Goal: Task Accomplishment & Management: Manage account settings

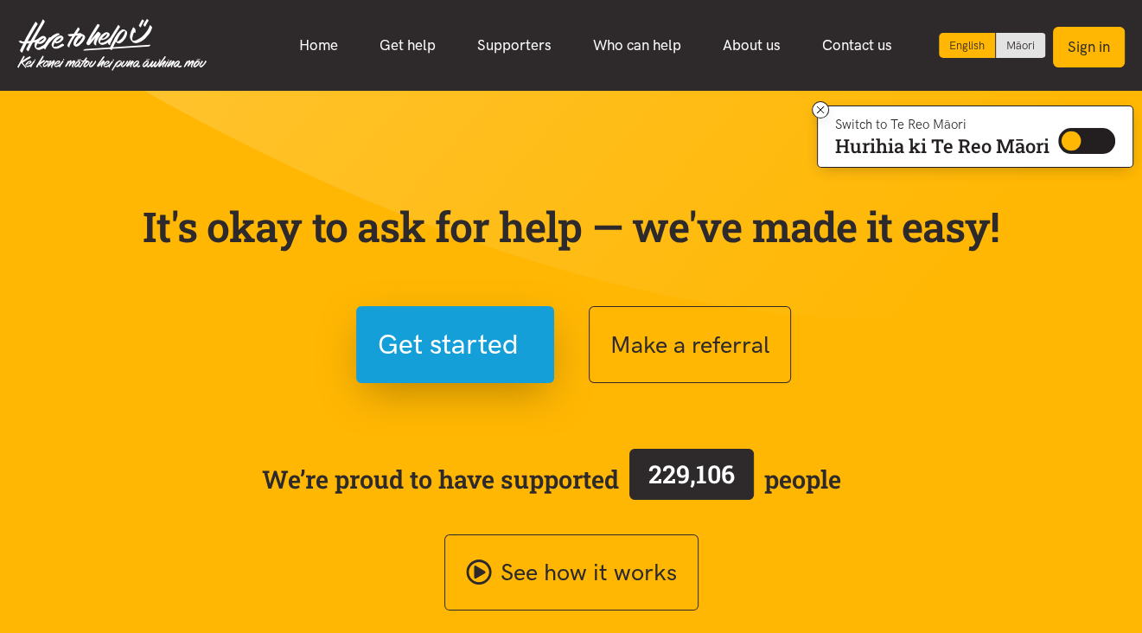
click at [1083, 43] on button "Sign in" at bounding box center [1089, 47] width 72 height 41
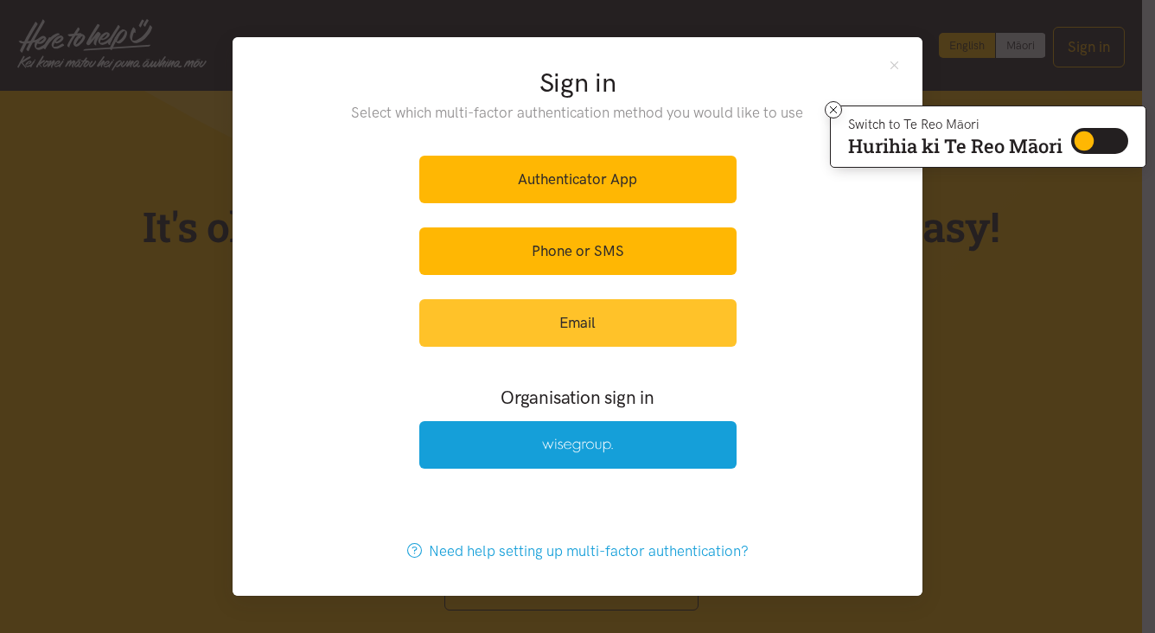
click at [517, 326] on link "Email" at bounding box center [577, 323] width 317 height 48
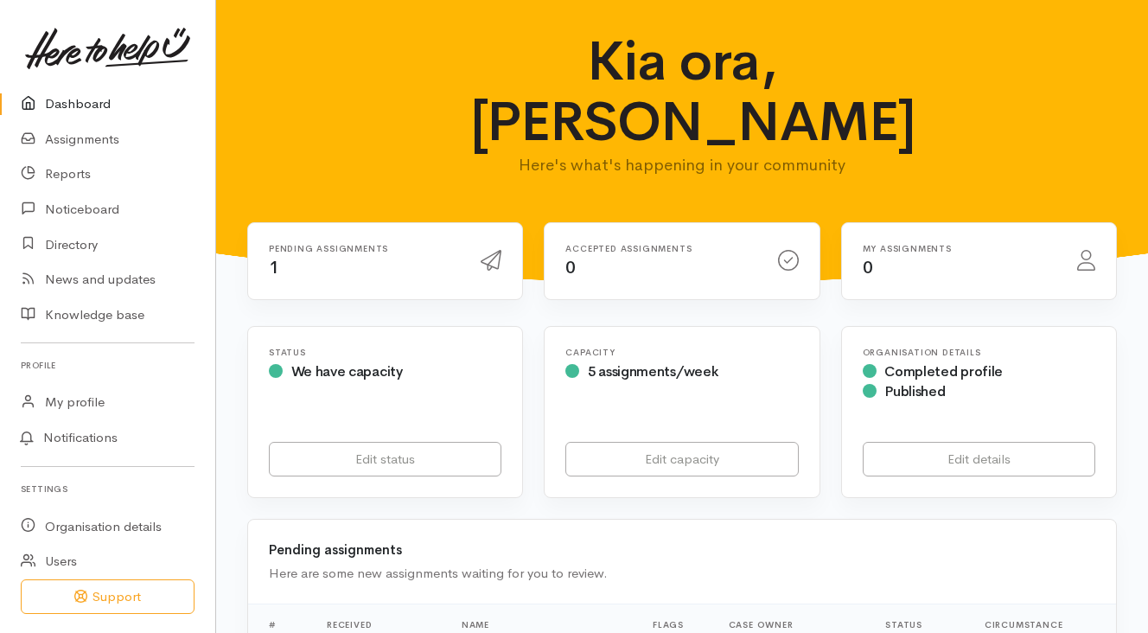
click at [324, 244] on h6 "Pending assignments" at bounding box center [364, 249] width 191 height 10
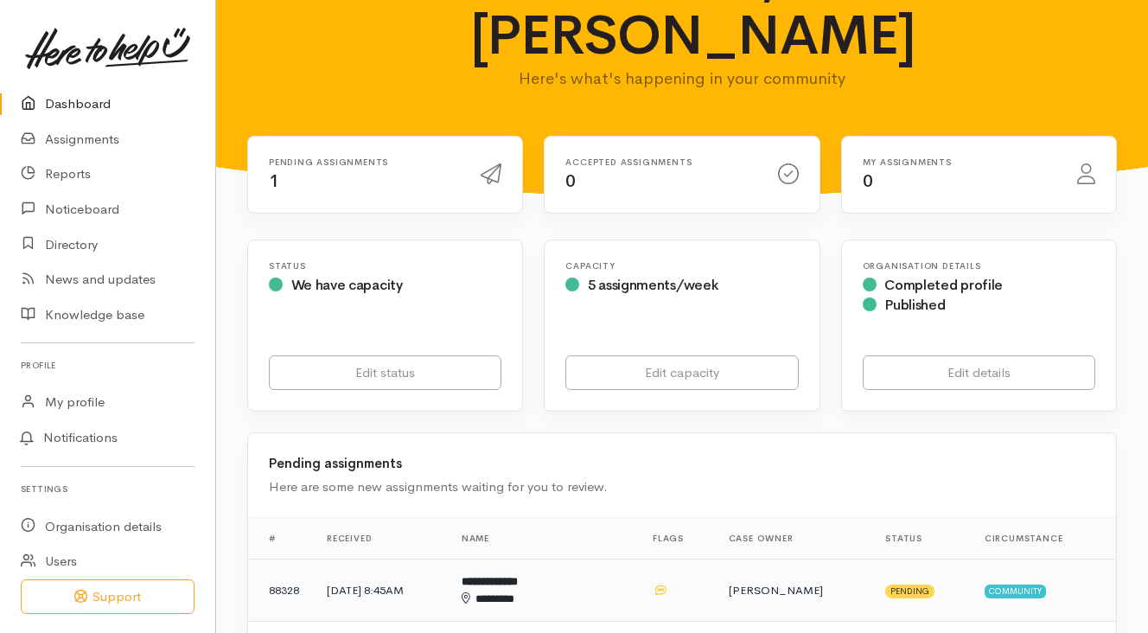
click at [540, 373] on span "Pending" at bounding box center [909, 591] width 49 height 14
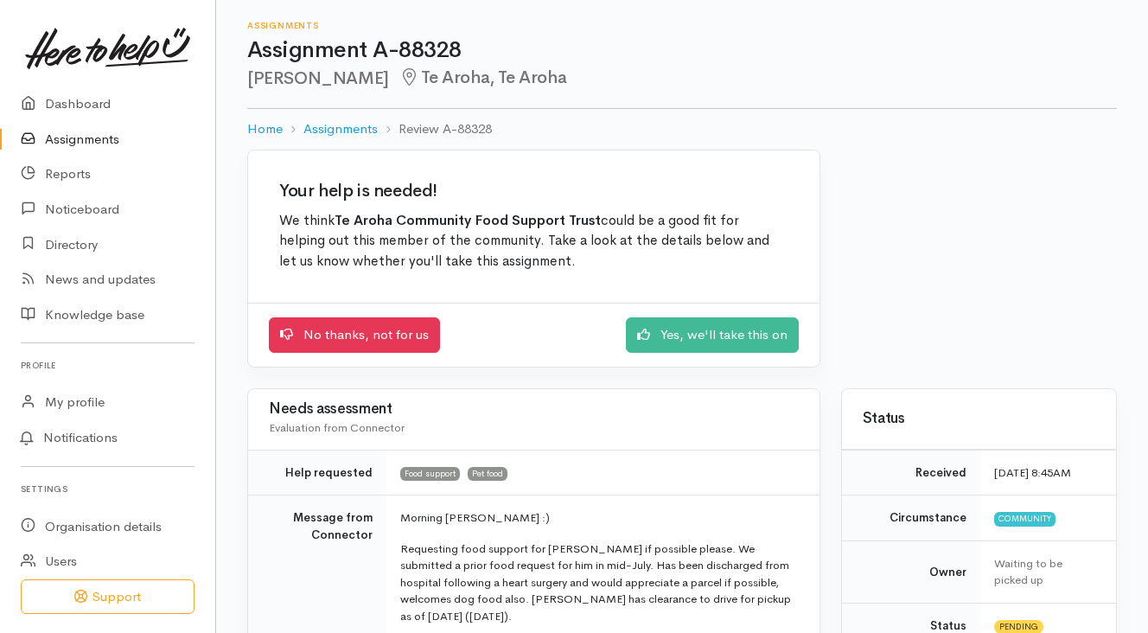
scroll to position [86, 0]
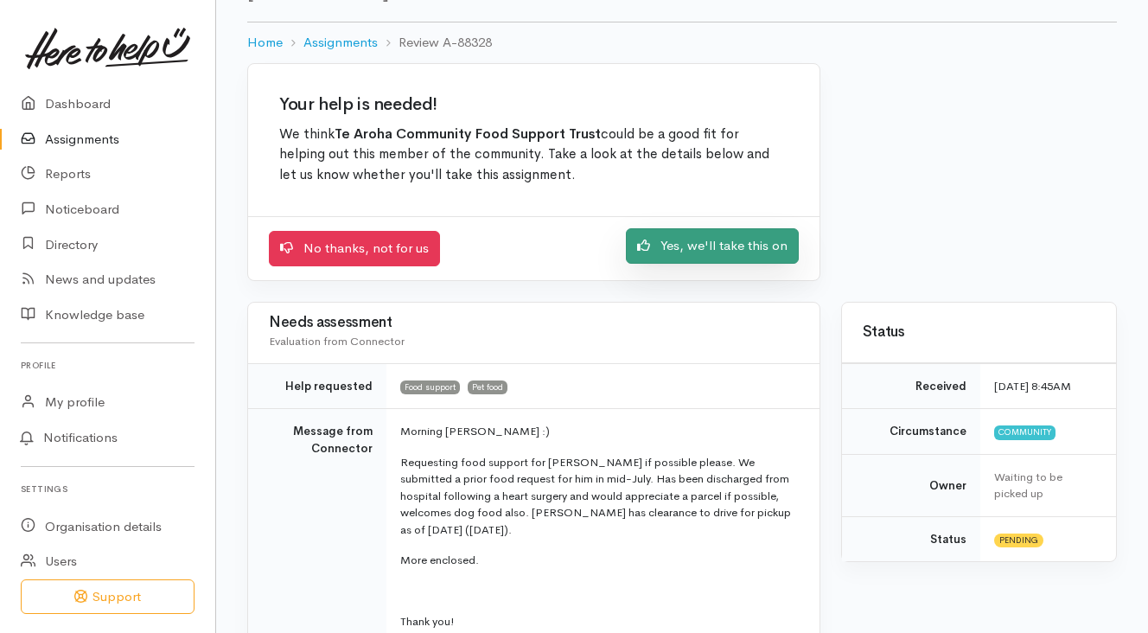
click at [707, 239] on link "Yes, we'll take this on" at bounding box center [712, 245] width 173 height 35
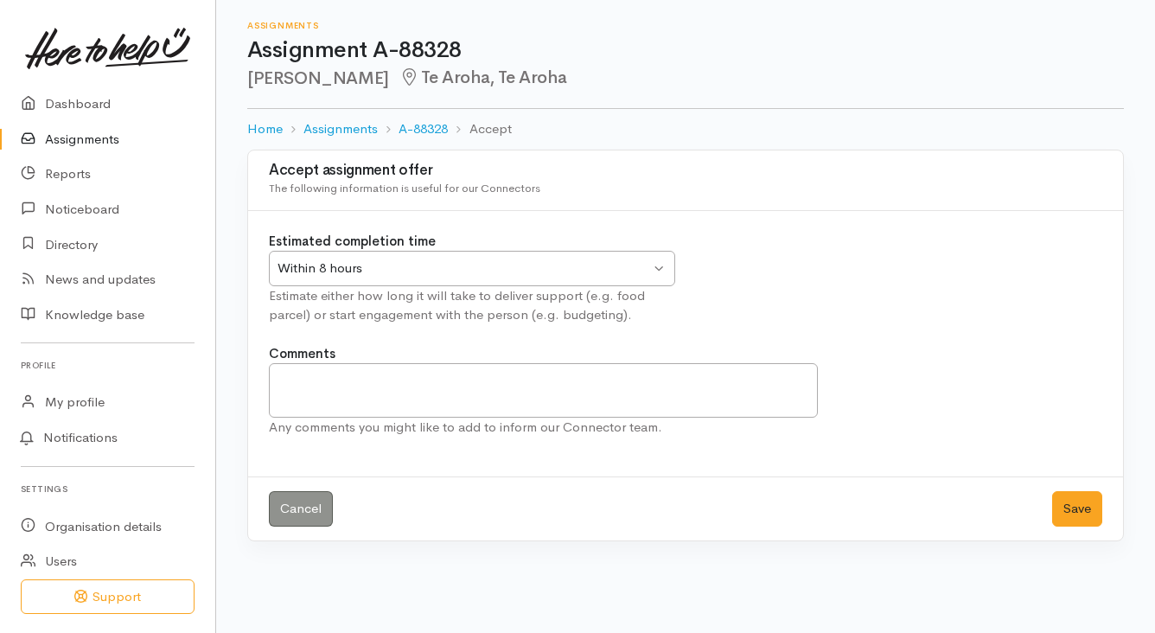
click at [519, 274] on div "Within 8 hours" at bounding box center [463, 268] width 373 height 20
click at [330, 302] on div "Estimated completion time Within 8 hours Within 8 hours Within 8 hours Within 2…" at bounding box center [471, 278] width 427 height 93
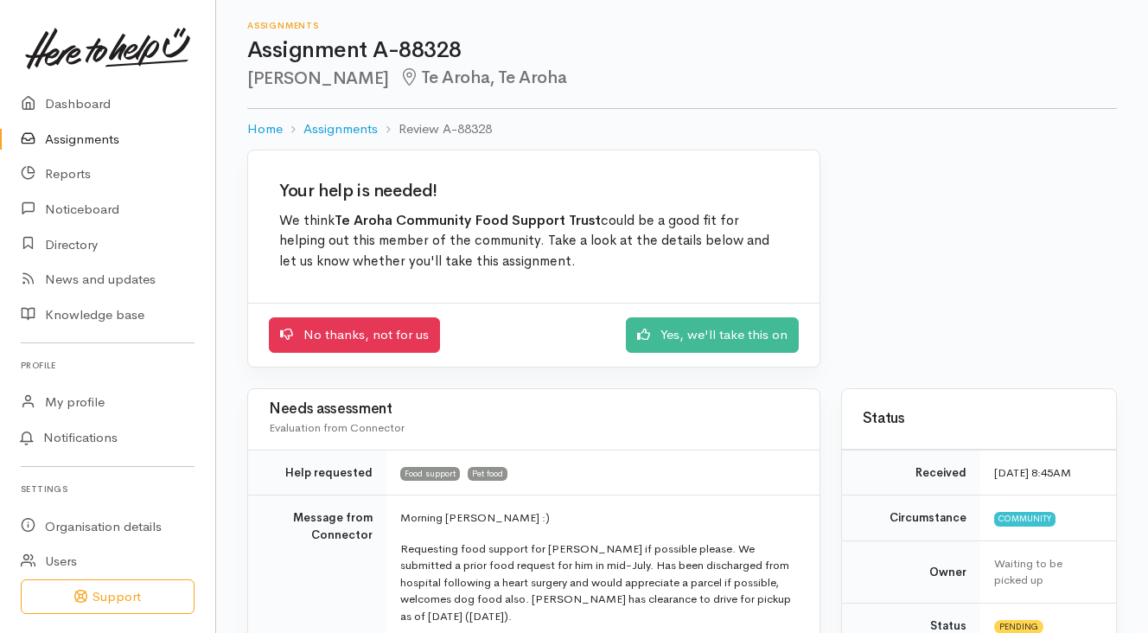
scroll to position [87, 0]
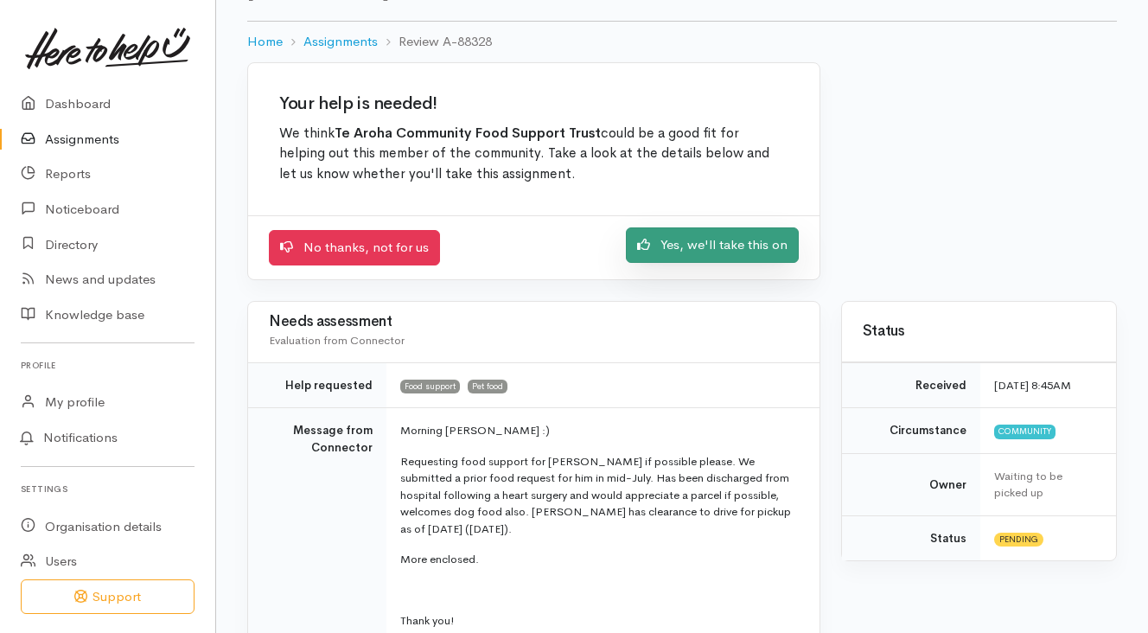
click at [698, 237] on link "Yes, we'll take this on" at bounding box center [712, 244] width 173 height 35
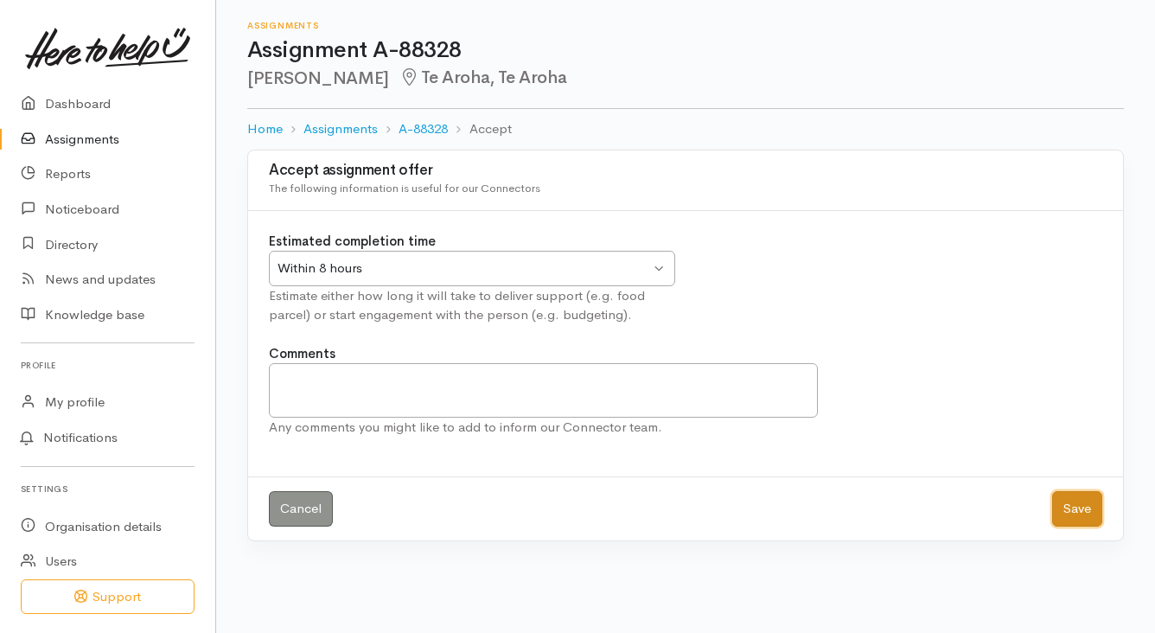
click at [1071, 498] on button "Save" at bounding box center [1077, 508] width 50 height 35
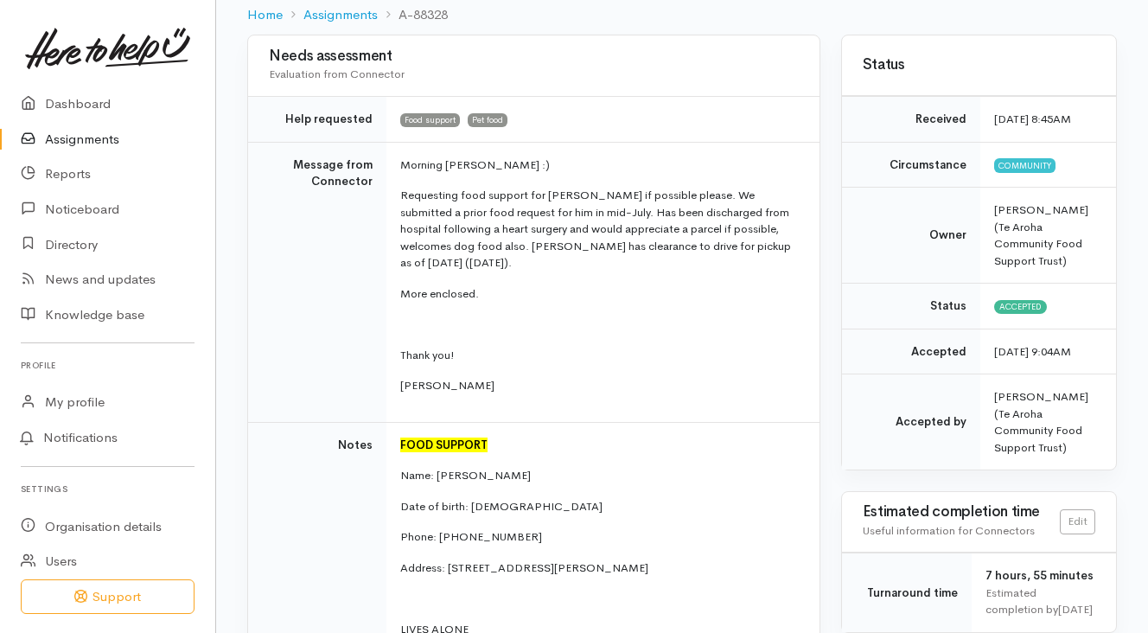
scroll to position [173, 0]
